Goal: Task Accomplishment & Management: Use online tool/utility

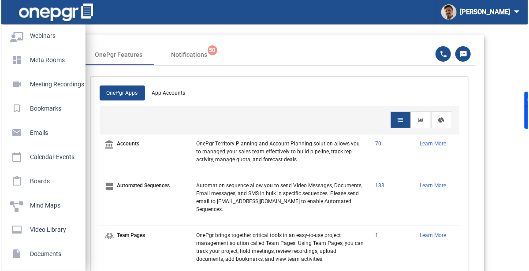
scroll to position [489, 0]
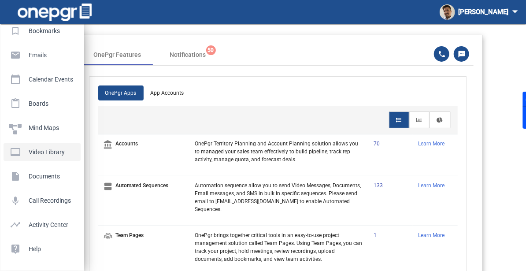
click at [61, 157] on p "Video Library" at bounding box center [40, 152] width 63 height 13
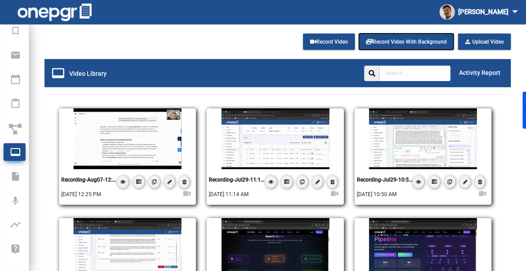
click at [414, 37] on button "Record Video With Background" at bounding box center [406, 42] width 95 height 16
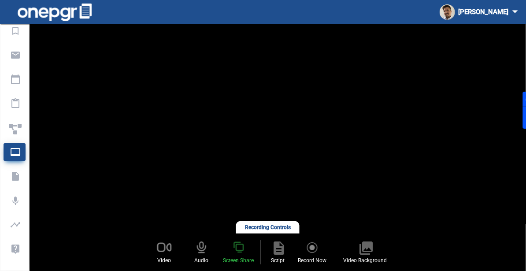
click at [240, 244] on img at bounding box center [238, 248] width 17 height 16
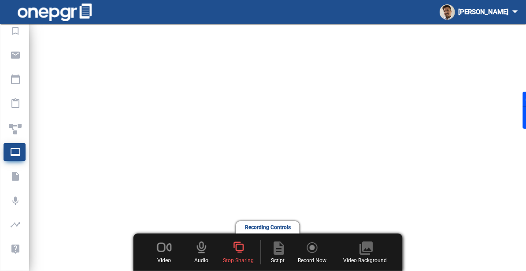
click at [316, 257] on span "Record Now" at bounding box center [313, 261] width 29 height 8
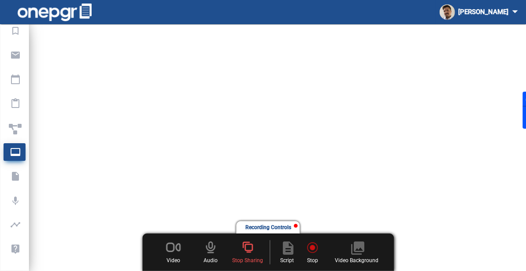
click at [271, 230] on div "Recording Controls" at bounding box center [268, 227] width 63 height 12
click at [310, 250] on img at bounding box center [313, 246] width 11 height 13
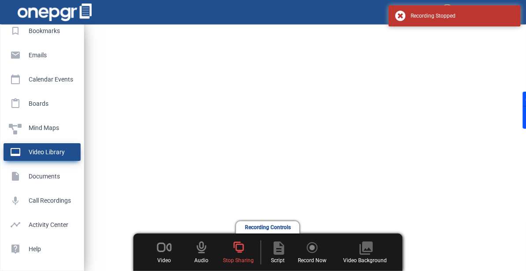
click at [13, 147] on p "Video Library" at bounding box center [40, 152] width 63 height 13
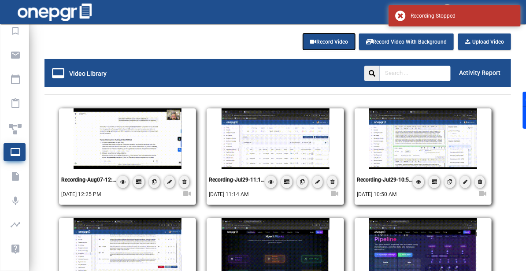
click at [339, 42] on span "Record Video" at bounding box center [329, 42] width 38 height 6
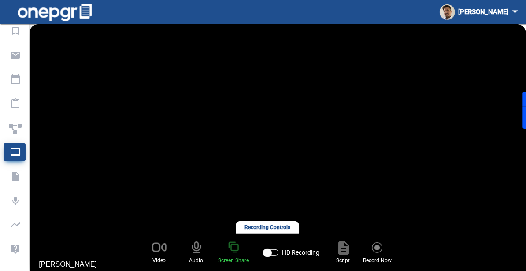
click at [231, 251] on img at bounding box center [233, 248] width 17 height 16
click at [378, 251] on img at bounding box center [378, 246] width 11 height 13
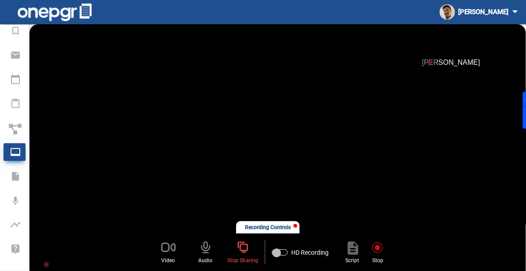
click at [377, 254] on span "Stop" at bounding box center [378, 252] width 24 height 24
click at [376, 249] on img at bounding box center [378, 246] width 11 height 13
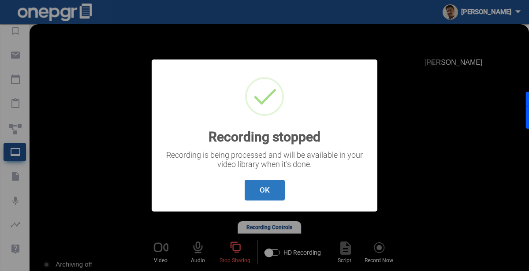
click at [269, 191] on button "OK" at bounding box center [265, 190] width 40 height 21
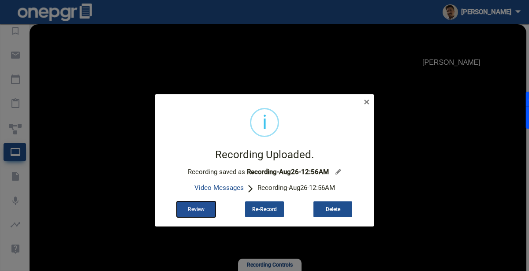
click at [212, 213] on button "Review" at bounding box center [196, 210] width 39 height 16
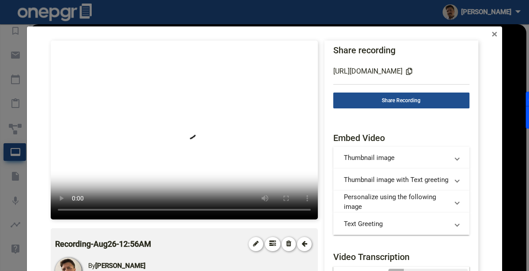
scroll to position [97, 0]
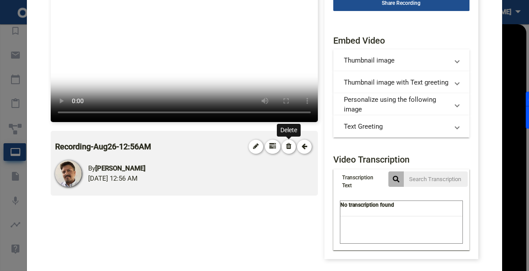
click at [287, 146] on icon at bounding box center [288, 146] width 5 height 7
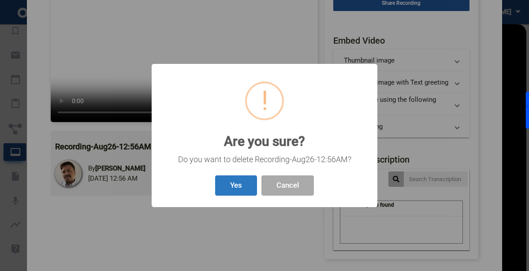
click at [246, 187] on button "Yes" at bounding box center [236, 185] width 42 height 21
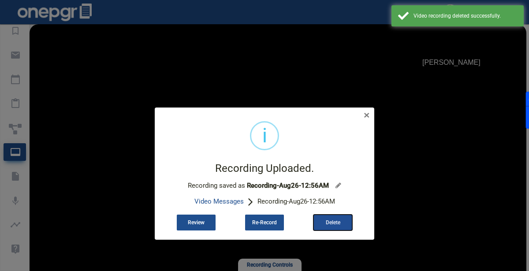
click at [333, 223] on span "Delete" at bounding box center [333, 223] width 15 height 6
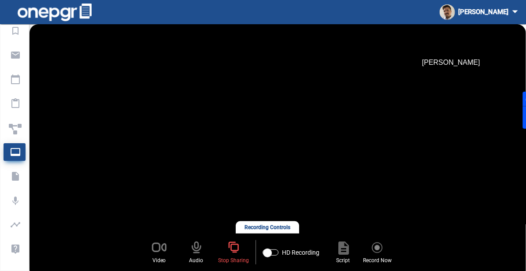
click at [273, 269] on div "Video Audio Stop Sharing HD Recording description Script Record Now" at bounding box center [267, 252] width 279 height 37
click at [272, 250] on div at bounding box center [271, 253] width 16 height 6
click at [268, 255] on input "HD Recording" at bounding box center [267, 255] width 0 height 0
checkbox input "true"
click at [377, 244] on img at bounding box center [378, 246] width 11 height 13
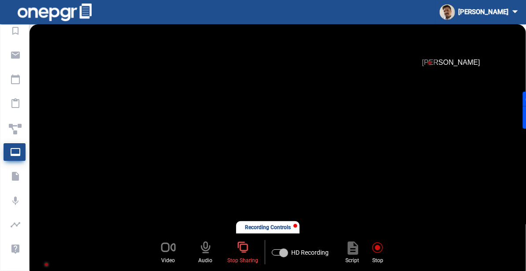
click at [373, 242] on img at bounding box center [378, 246] width 11 height 13
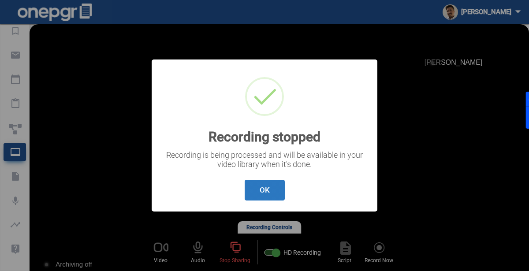
click at [260, 198] on button "OK" at bounding box center [265, 190] width 40 height 21
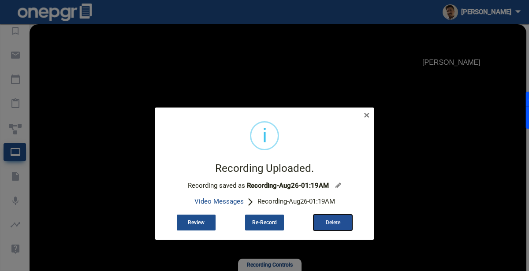
click at [325, 225] on button "Delete" at bounding box center [333, 223] width 39 height 16
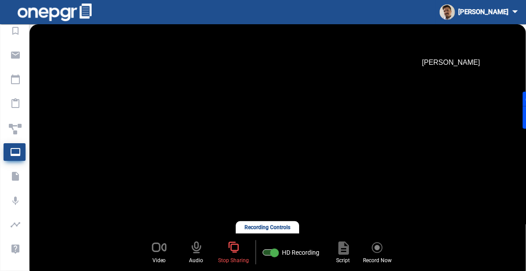
click at [281, 261] on span "HD Recording" at bounding box center [291, 252] width 70 height 24
click at [378, 250] on img at bounding box center [378, 246] width 11 height 13
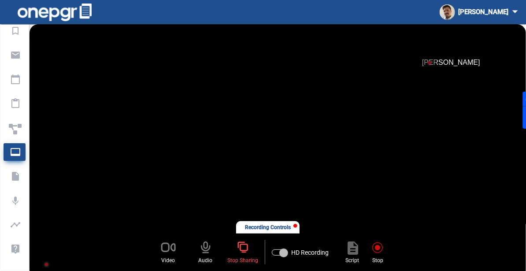
click at [370, 252] on span "Stop" at bounding box center [378, 252] width 24 height 24
click at [377, 246] on img at bounding box center [378, 246] width 11 height 13
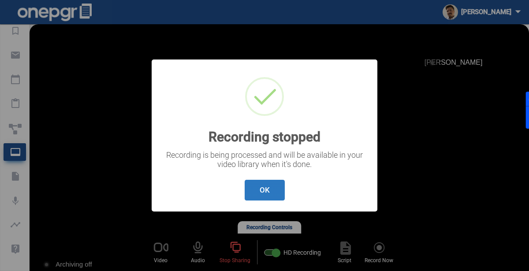
click at [277, 191] on button "OK" at bounding box center [265, 190] width 40 height 21
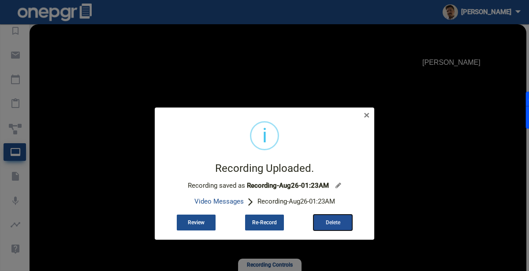
click at [327, 220] on span "Delete" at bounding box center [333, 223] width 15 height 6
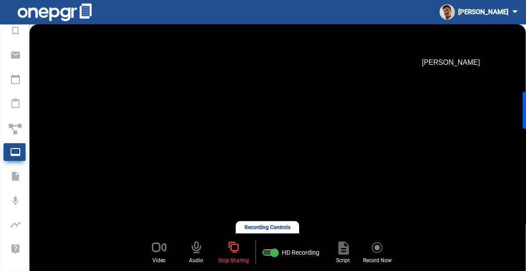
click at [373, 250] on img at bounding box center [378, 246] width 11 height 13
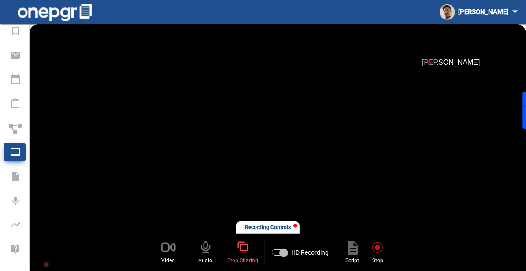
click at [377, 251] on img at bounding box center [378, 246] width 11 height 13
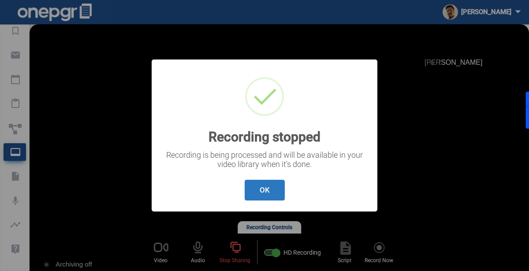
click at [276, 196] on button "OK" at bounding box center [265, 190] width 40 height 21
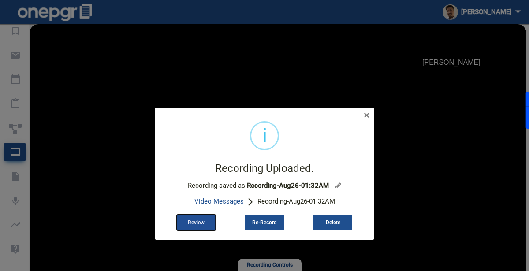
click at [206, 220] on button "Review" at bounding box center [196, 223] width 39 height 16
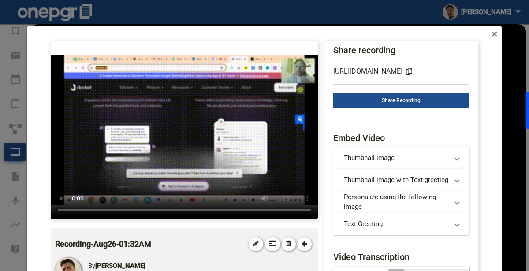
click at [44, 117] on app-view-video-recordings "× Recording-Aug26-01:32AM By [PERSON_NAME][DATE] 01:32 AM Share recording [URL]…" at bounding box center [264, 198] width 475 height 345
click at [40, 116] on app-view-video-recordings "× Recording-Aug26-01:32AM By [PERSON_NAME][DATE] 01:32 AM Share recording [URL]…" at bounding box center [264, 198] width 475 height 345
click at [416, 73] on icon at bounding box center [409, 71] width 13 height 14
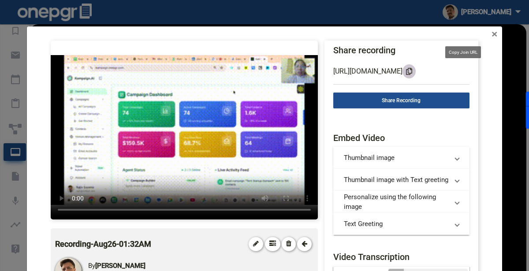
click at [416, 74] on icon at bounding box center [409, 71] width 13 height 14
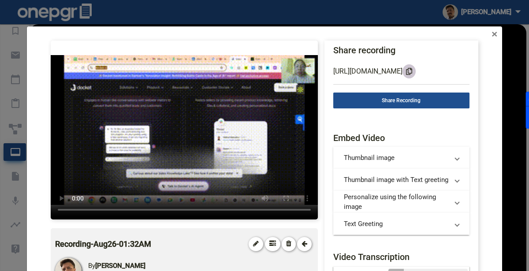
click at [416, 70] on icon at bounding box center [409, 71] width 13 height 14
click at [416, 71] on icon at bounding box center [409, 71] width 13 height 14
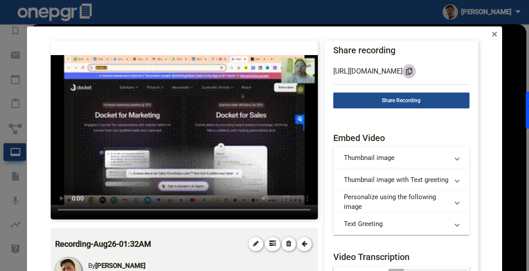
click at [416, 71] on icon at bounding box center [409, 71] width 13 height 14
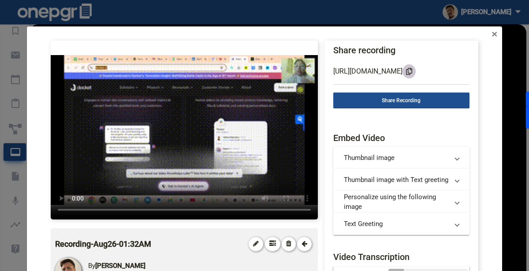
click at [416, 71] on icon at bounding box center [409, 71] width 13 height 14
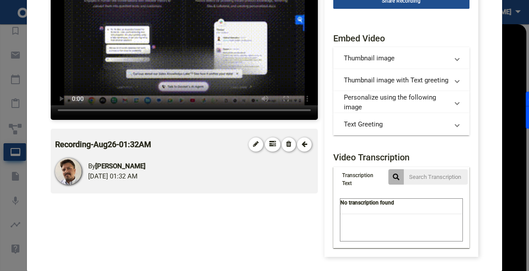
scroll to position [0, 0]
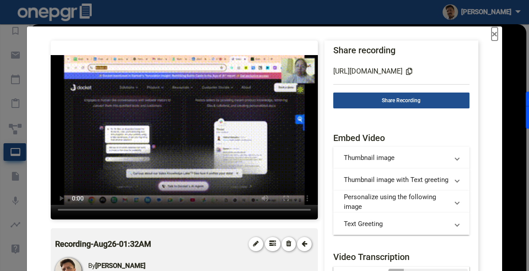
click at [493, 33] on span "×" at bounding box center [495, 33] width 6 height 13
